Goal: Transaction & Acquisition: Subscribe to service/newsletter

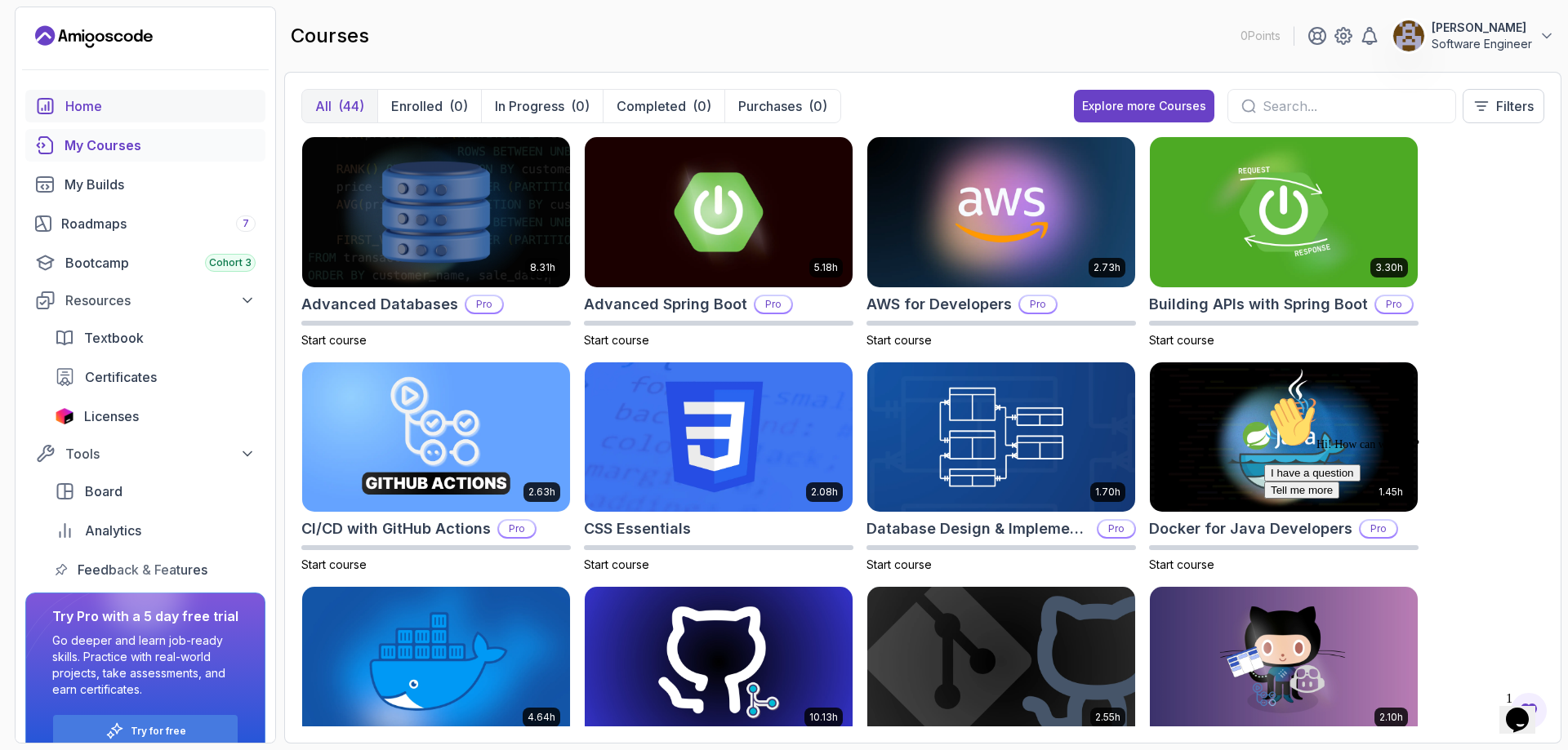
click at [122, 111] on div "Home" at bounding box center [160, 105] width 190 height 19
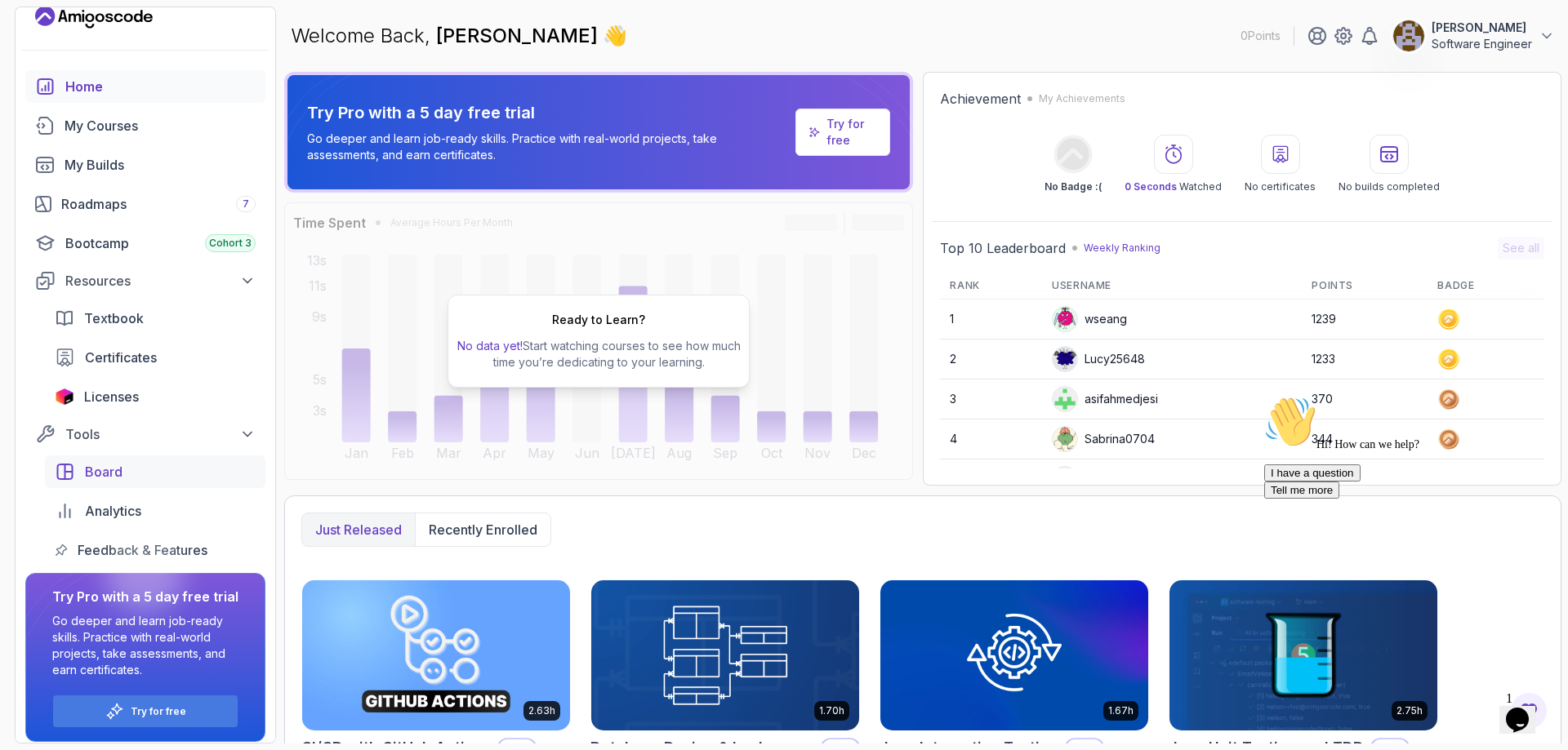
scroll to position [28, 0]
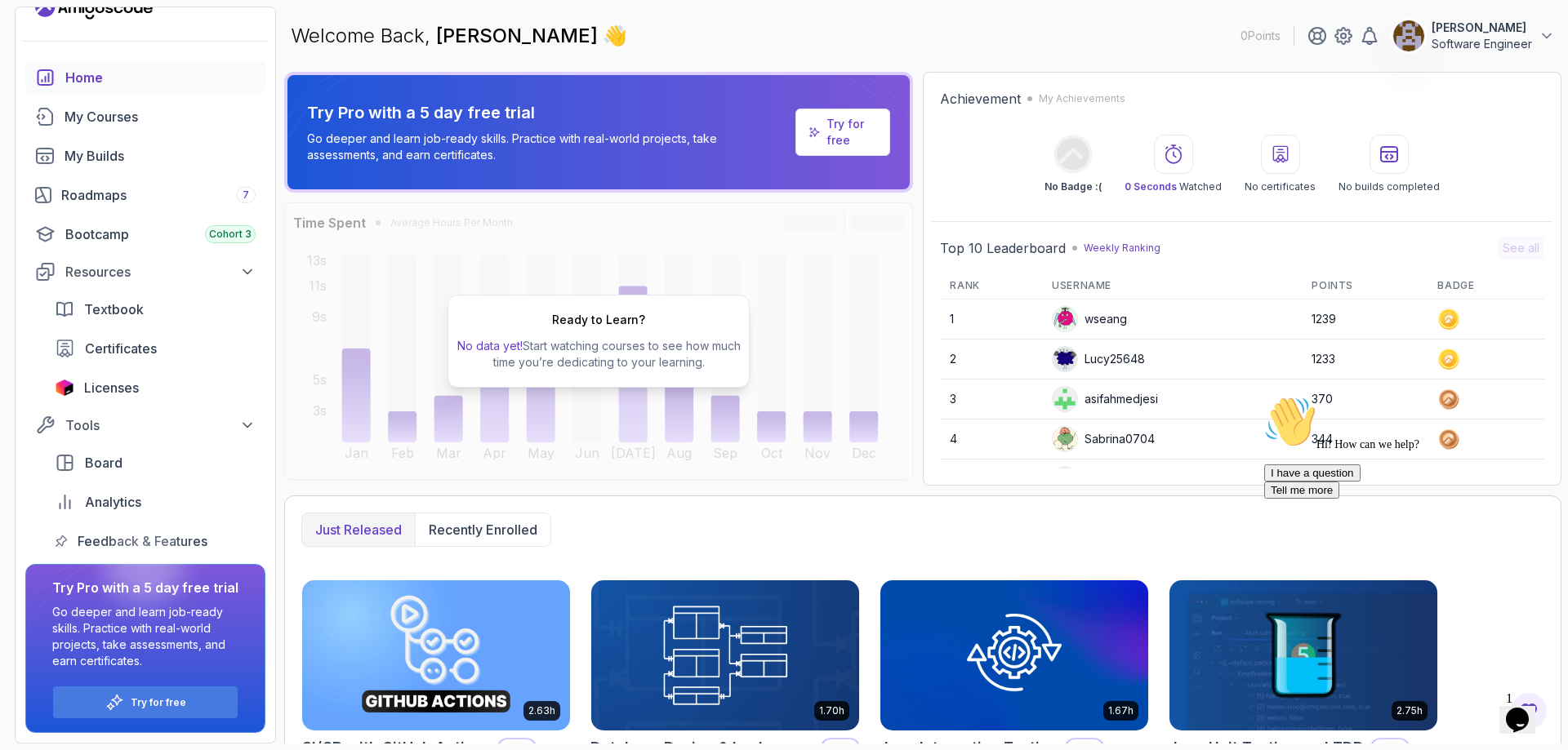
click at [1519, 717] on icon "$i18n('chat', 'chat_widget')" at bounding box center [1517, 720] width 23 height 24
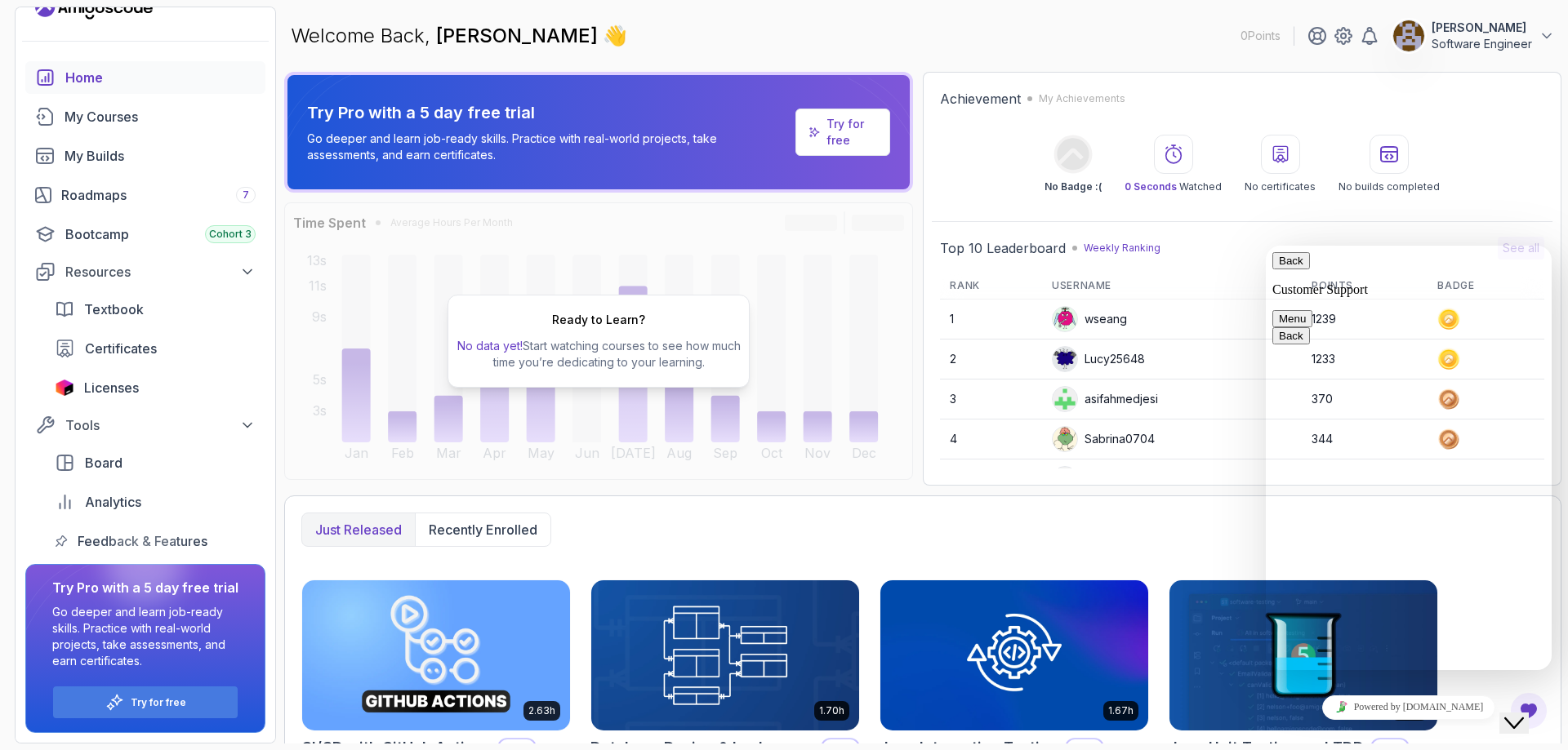
click at [1313, 311] on button "Menu" at bounding box center [1293, 319] width 40 height 17
click at [1357, 362] on button "Pop out widget" at bounding box center [1314, 353] width 85 height 17
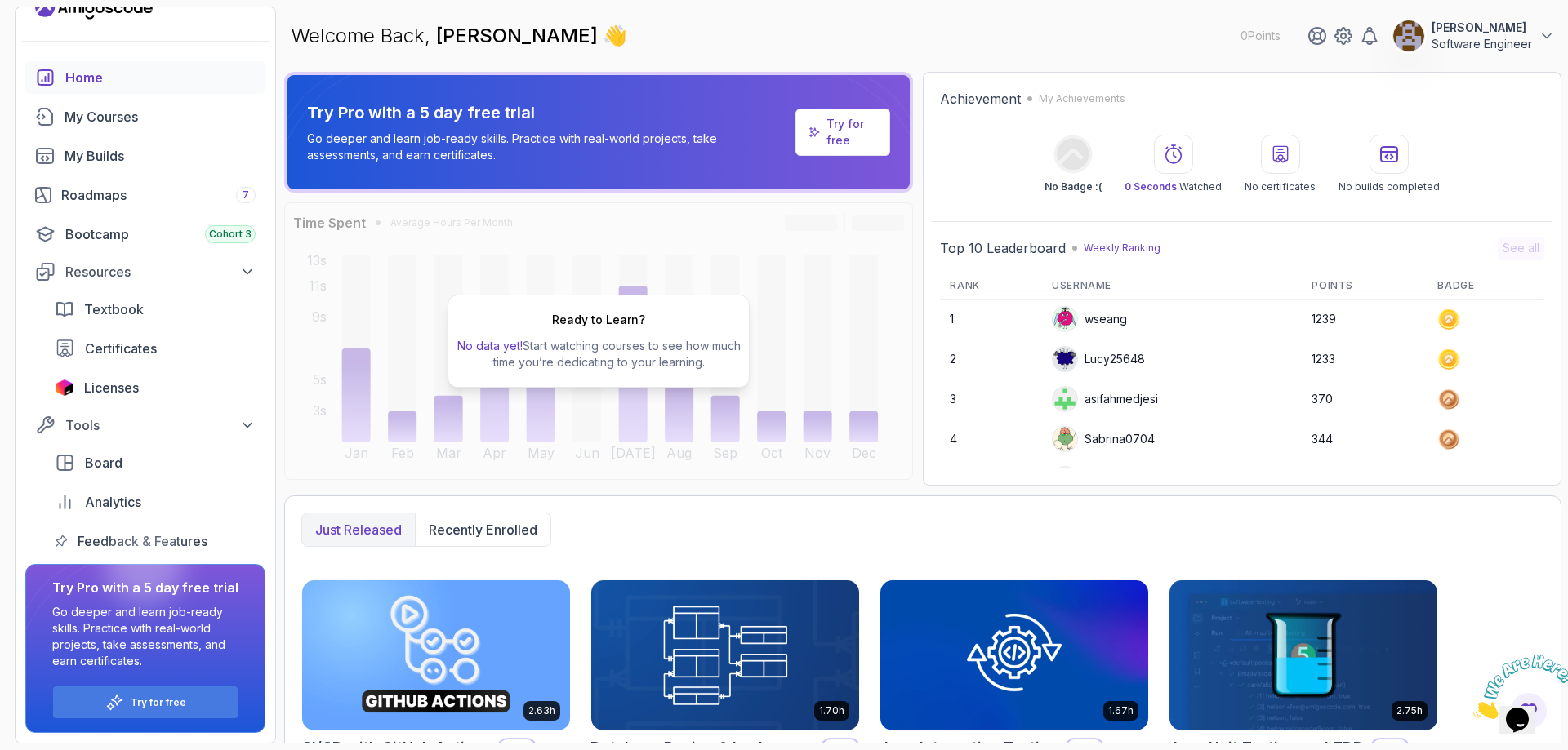
drag, startPoint x: 1511, startPoint y: 711, endPoint x: 1552, endPoint y: 654, distance: 70.2
click at [1473, 708] on icon "Close" at bounding box center [1473, 715] width 0 height 14
click at [1509, 37] on p "Software Engineer" at bounding box center [1482, 44] width 100 height 17
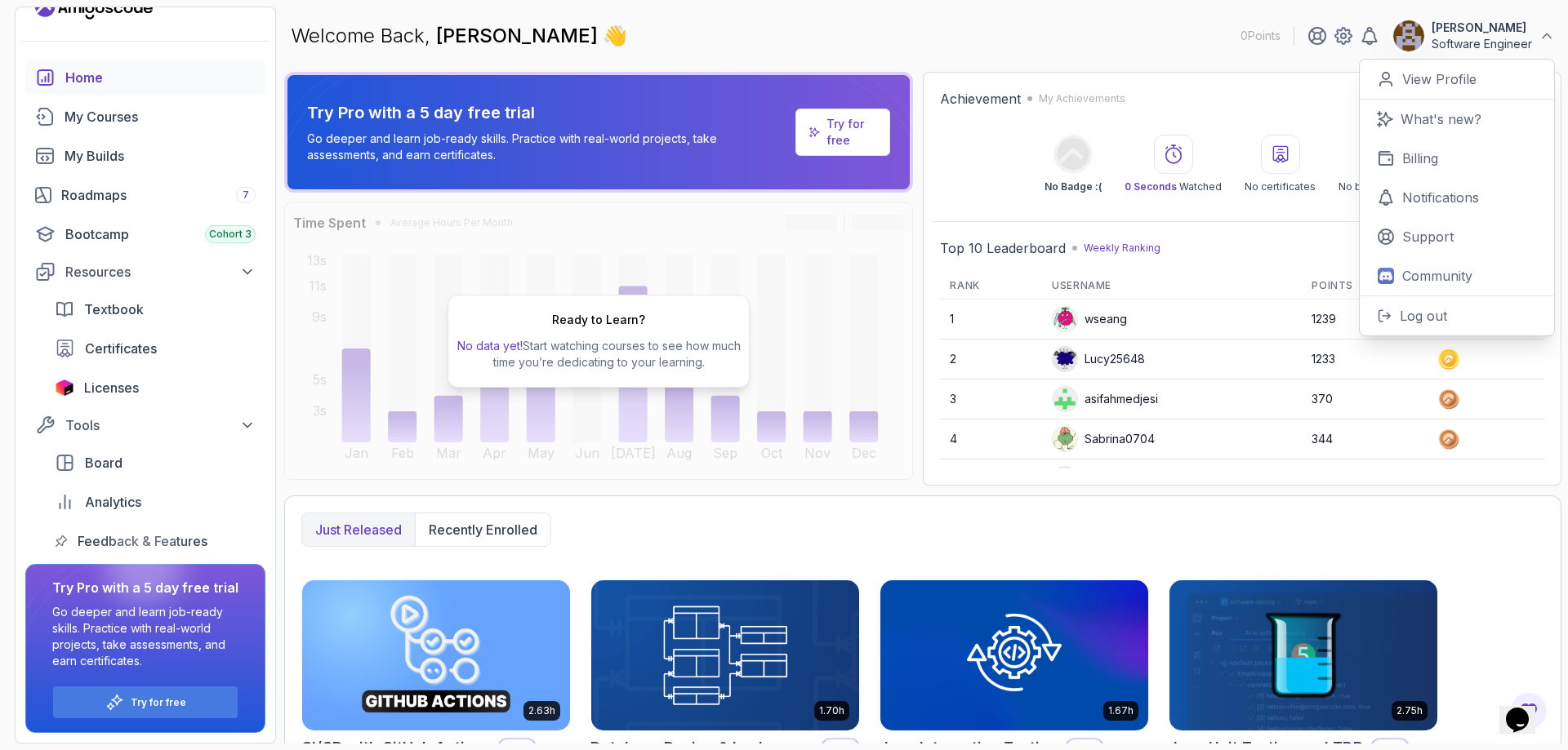
click at [846, 124] on p "Try for free" at bounding box center [851, 132] width 50 height 33
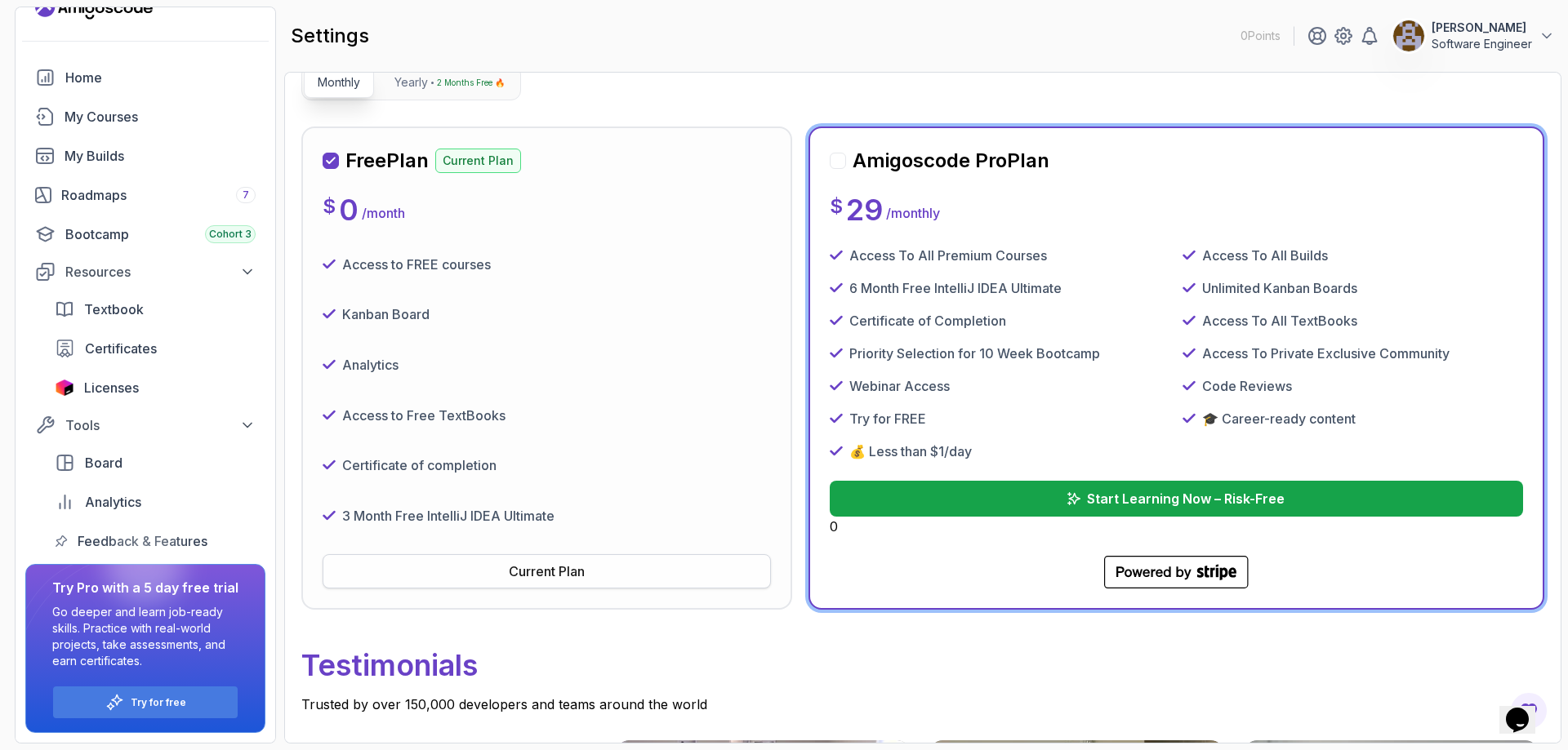
scroll to position [163, 0]
